Goal: Answer question/provide support: Share knowledge or assist other users

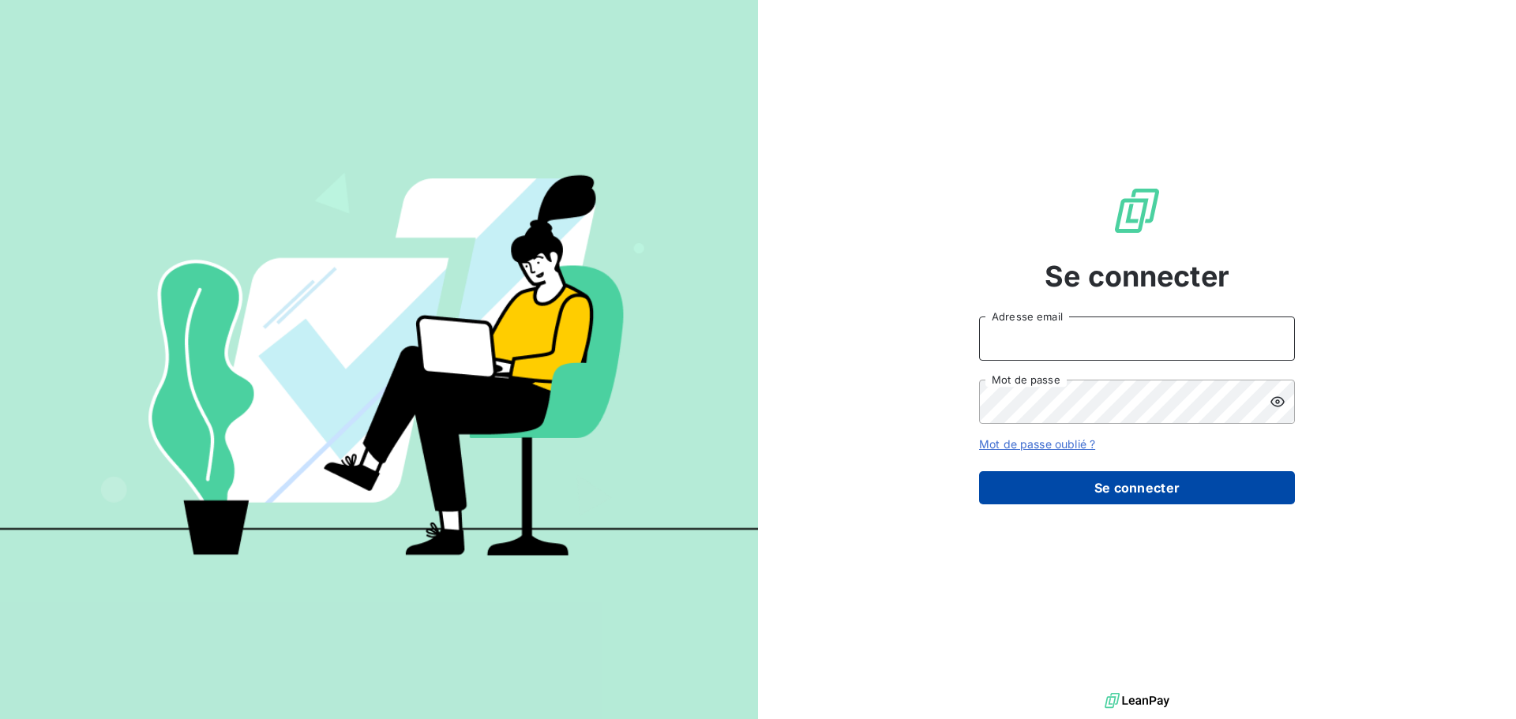
type input "[PERSON_NAME][EMAIL_ADDRESS][DOMAIN_NAME]"
click at [1126, 486] on button "Se connecter" at bounding box center [1137, 487] width 316 height 33
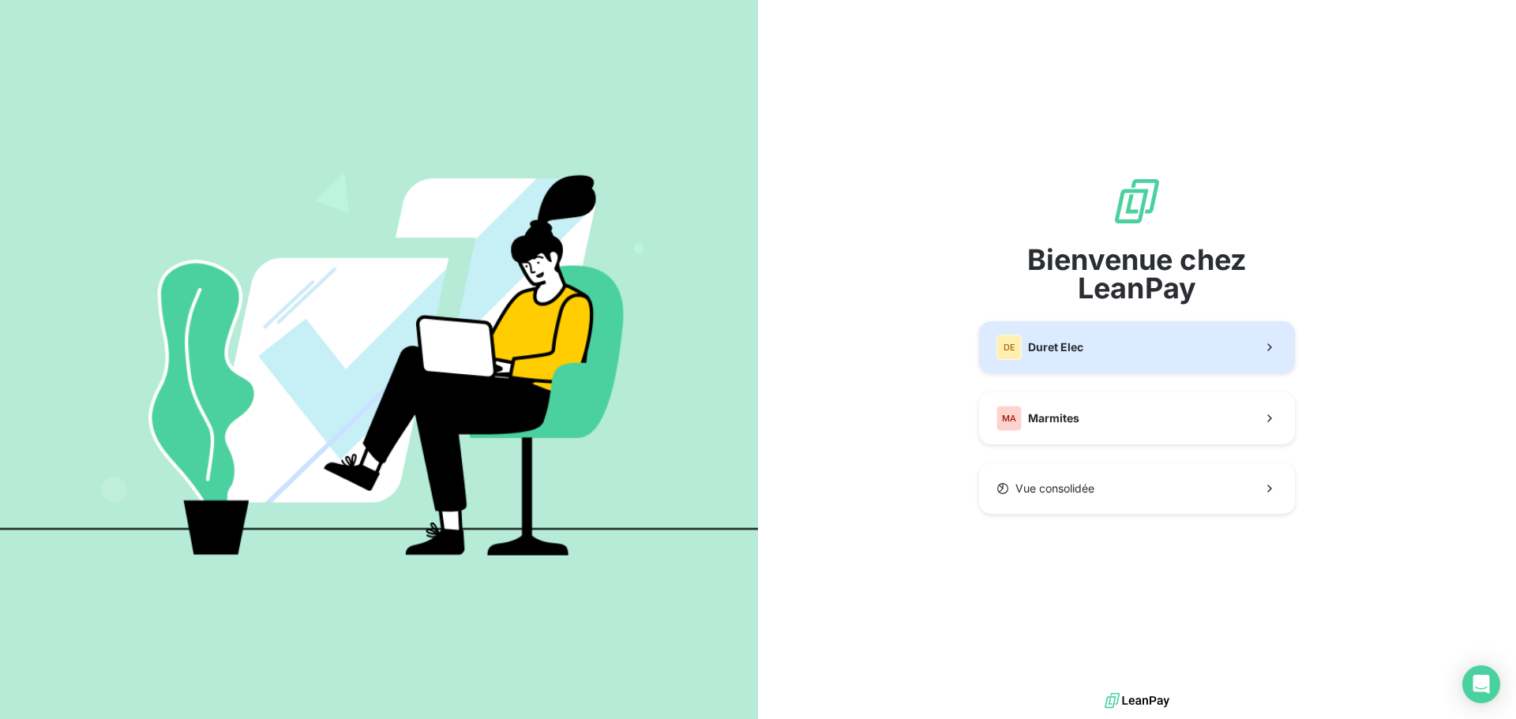
click at [1117, 346] on button "DE Duret Elec" at bounding box center [1137, 347] width 316 height 52
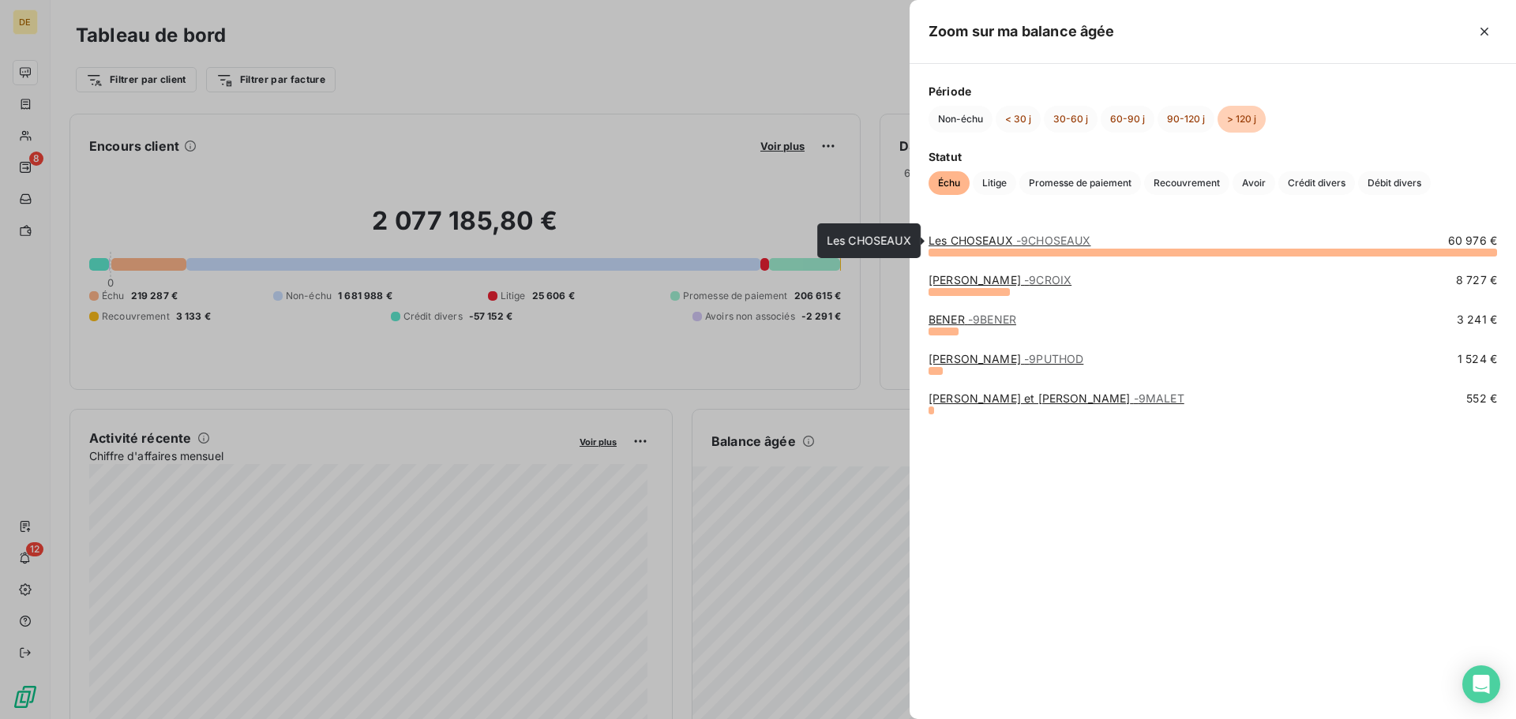
click at [1001, 239] on link "Les CHOSEAUX - 9CHOSEAUX" at bounding box center [1010, 240] width 162 height 13
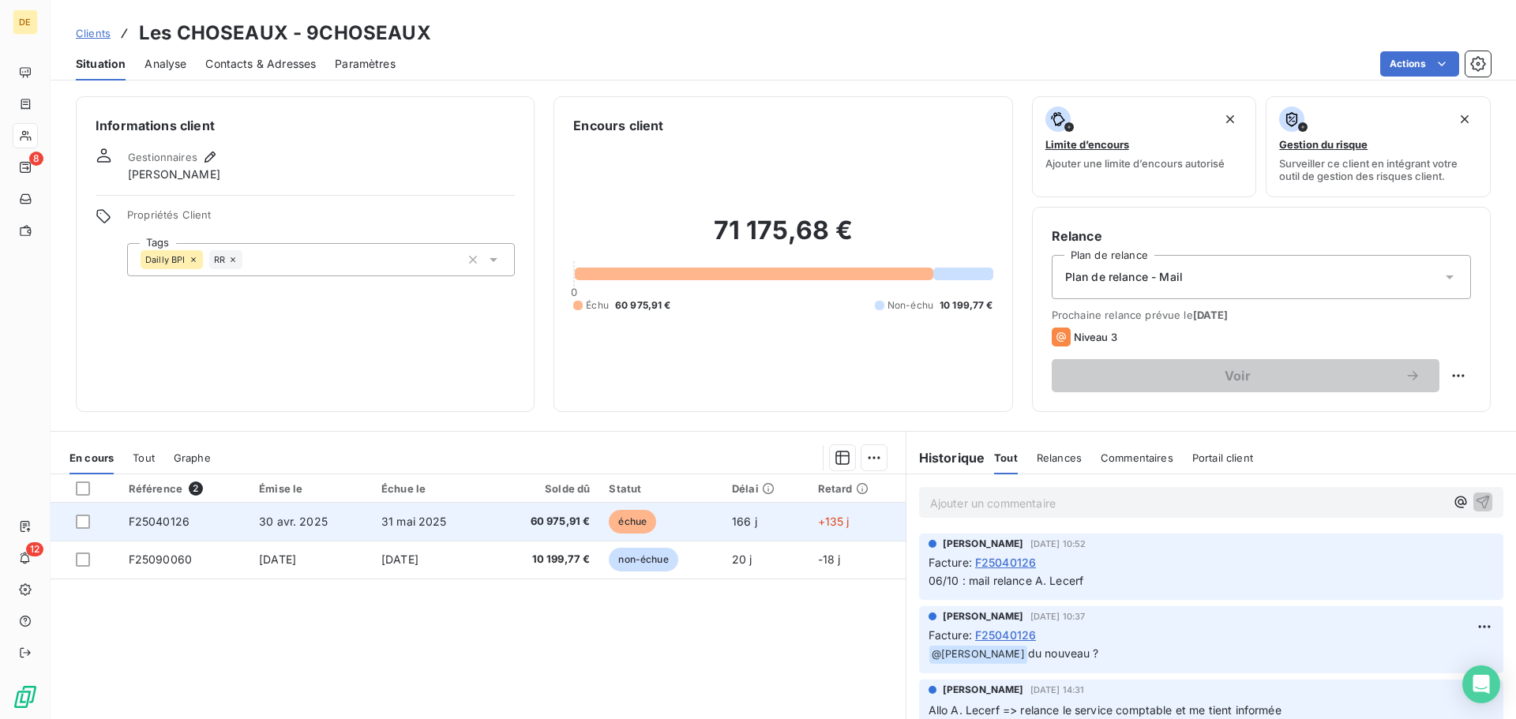
click at [533, 514] on span "60 975,91 €" at bounding box center [544, 522] width 91 height 16
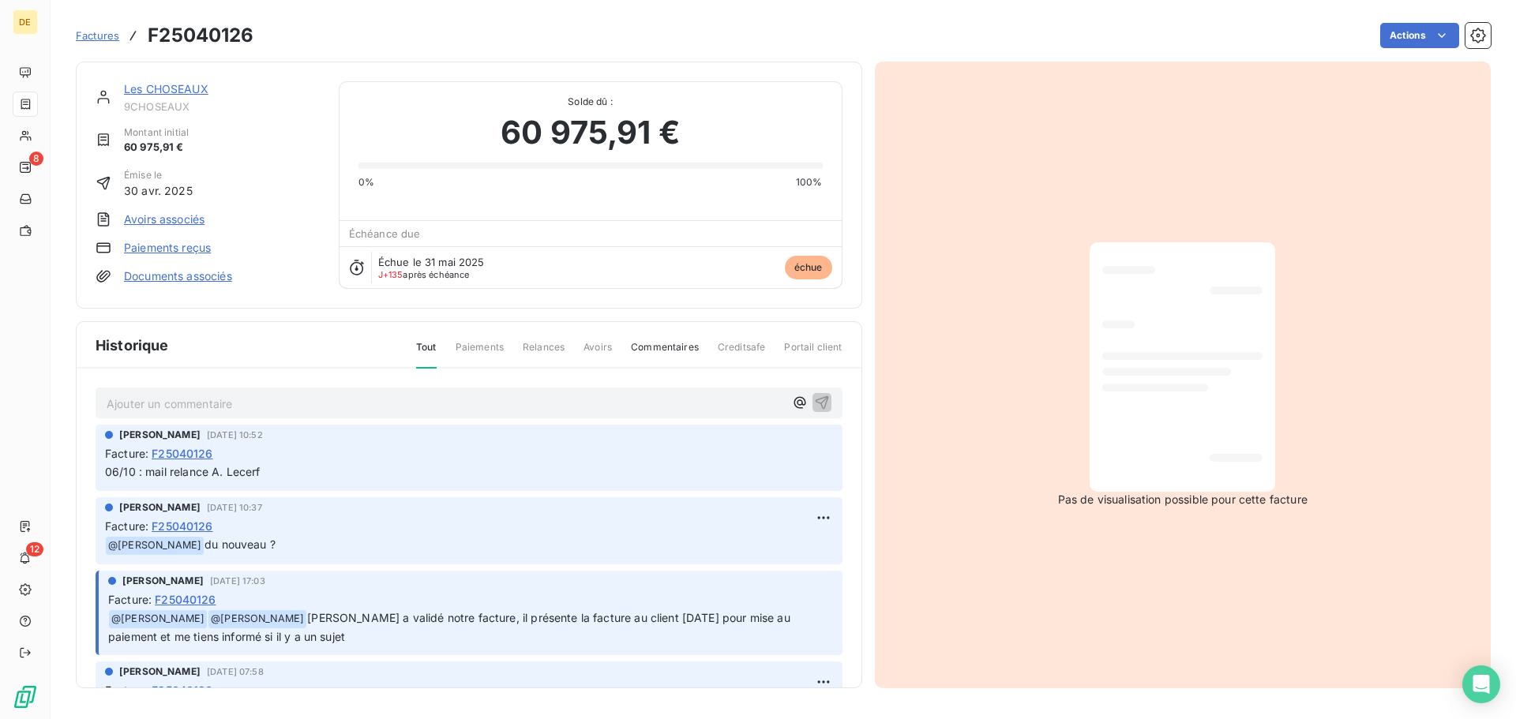
click at [205, 403] on p "Ajouter un commentaire ﻿" at bounding box center [446, 404] width 678 height 20
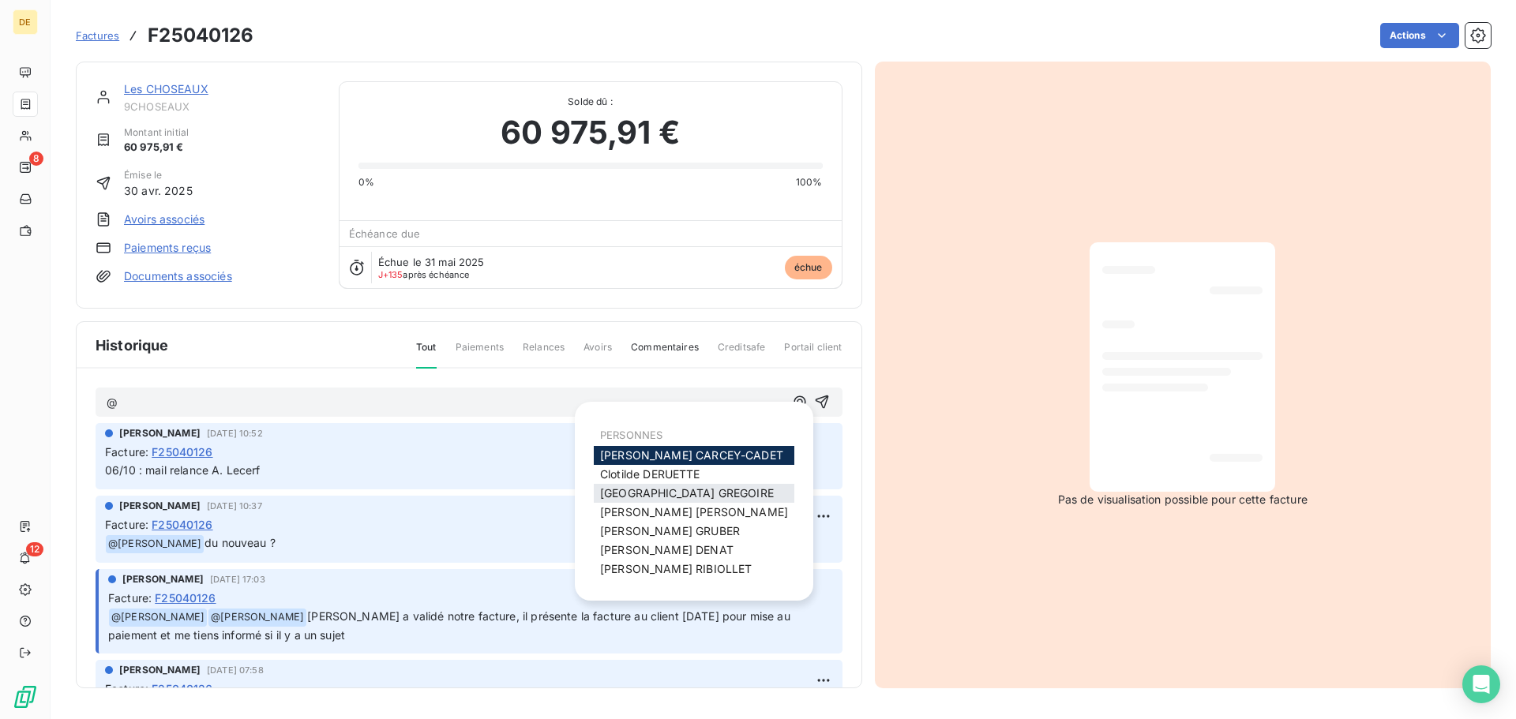
click at [694, 494] on span "[PERSON_NAME]" at bounding box center [687, 492] width 174 height 13
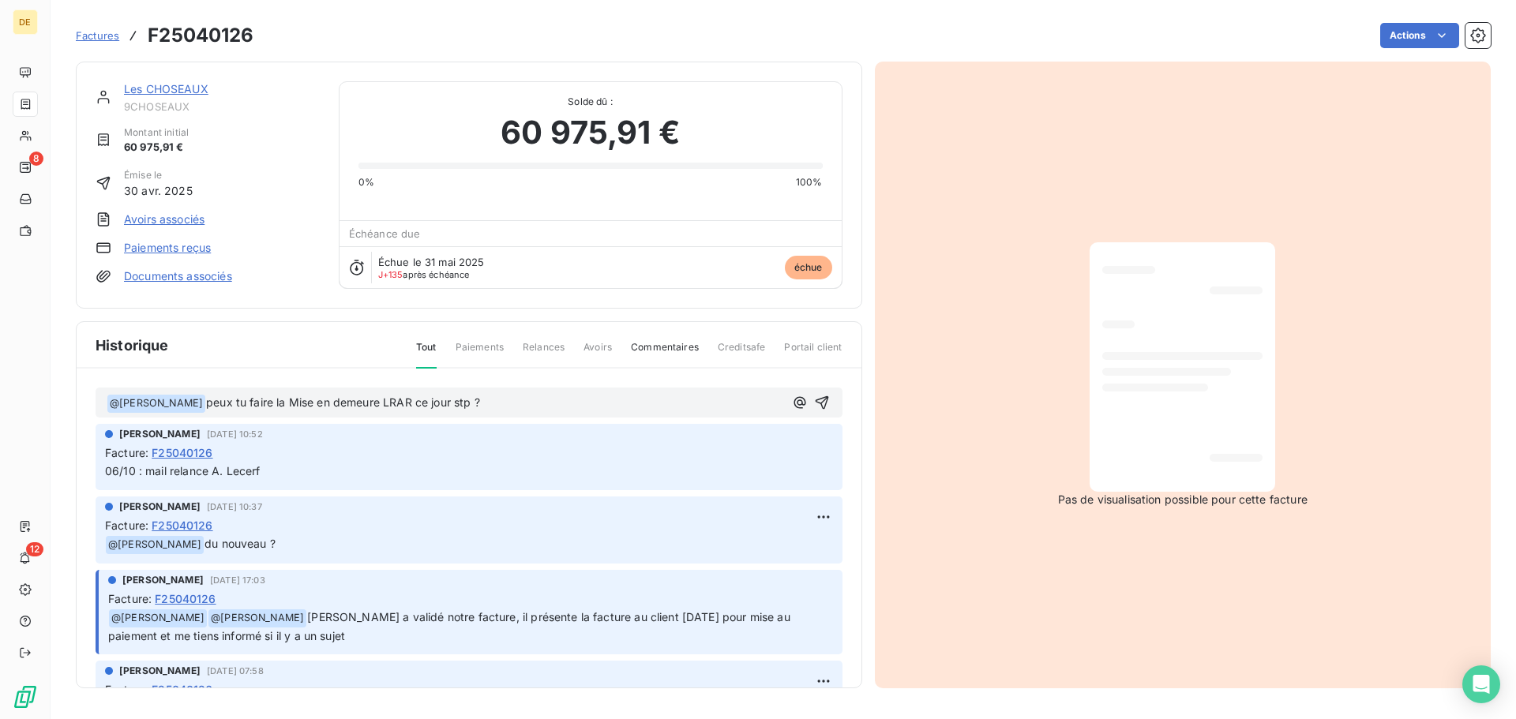
click at [308, 397] on span "peux tu faire la Mise en demeure LRAR ce jour stp ?" at bounding box center [343, 402] width 274 height 13
click at [570, 402] on p "﻿ @ [PERSON_NAME] ﻿ peux tu faire la mise en demeure LRAR ce jour stp ?" at bounding box center [446, 403] width 678 height 19
click at [814, 402] on icon "button" at bounding box center [822, 403] width 16 height 16
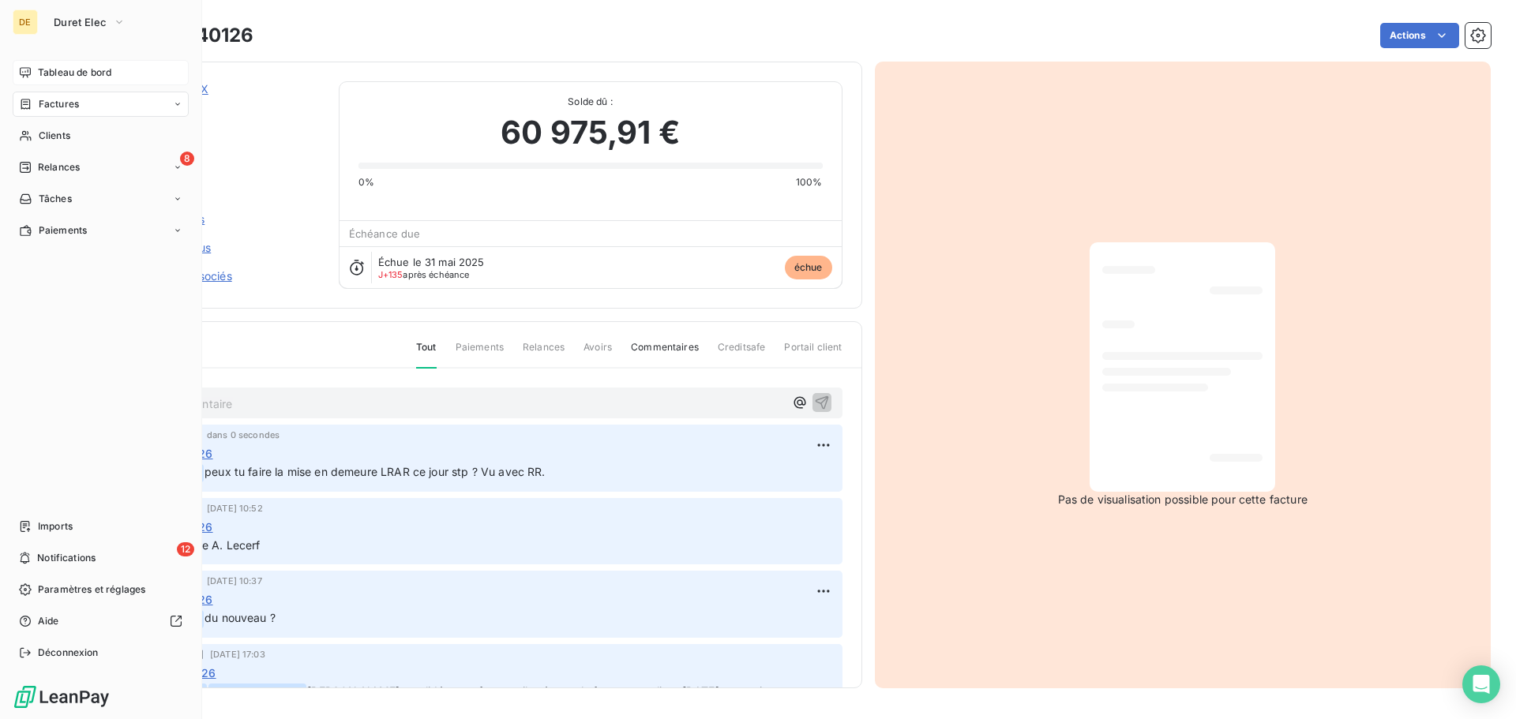
click at [34, 70] on div "Tableau de bord" at bounding box center [101, 72] width 176 height 25
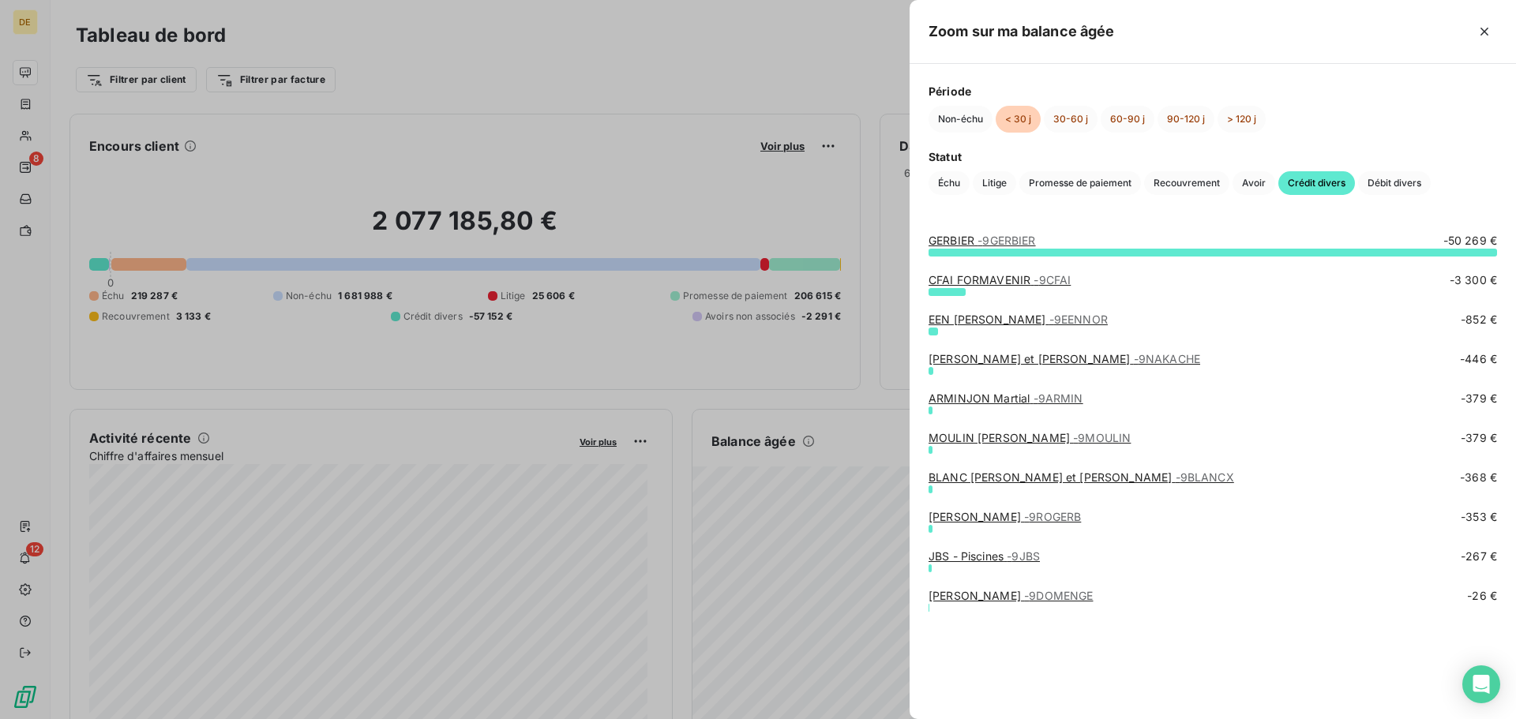
click at [579, 79] on div at bounding box center [758, 359] width 1516 height 719
